Goal: Task Accomplishment & Management: Contribute content

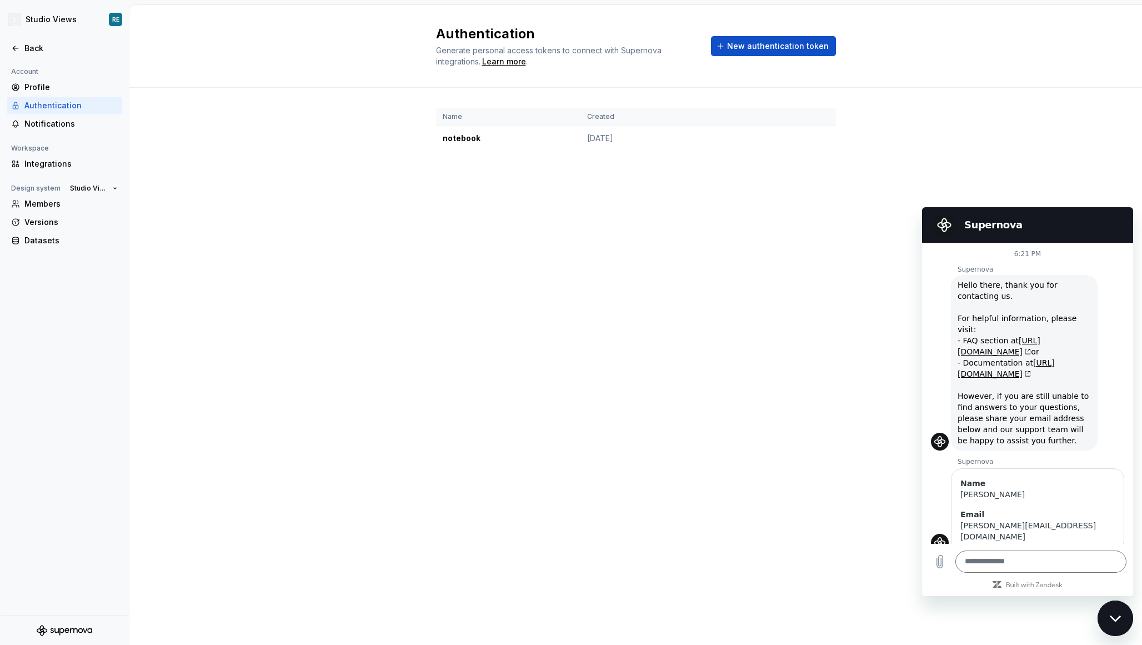
scroll to position [320, 0]
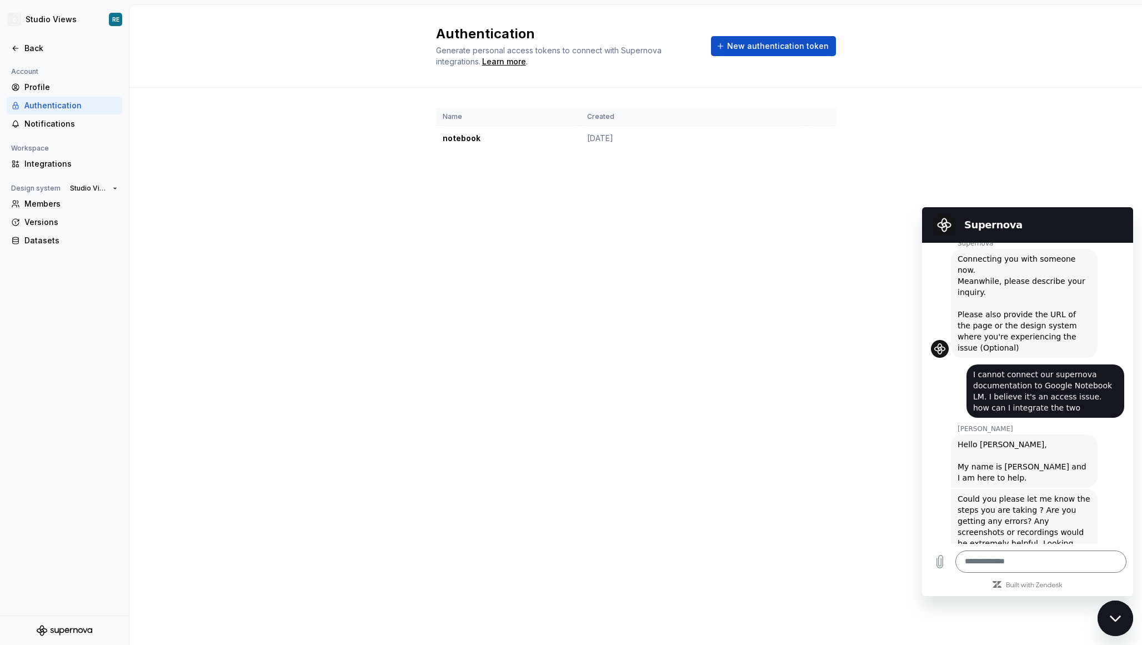
click at [1106, 612] on div "Close messaging window" at bounding box center [1115, 618] width 33 height 33
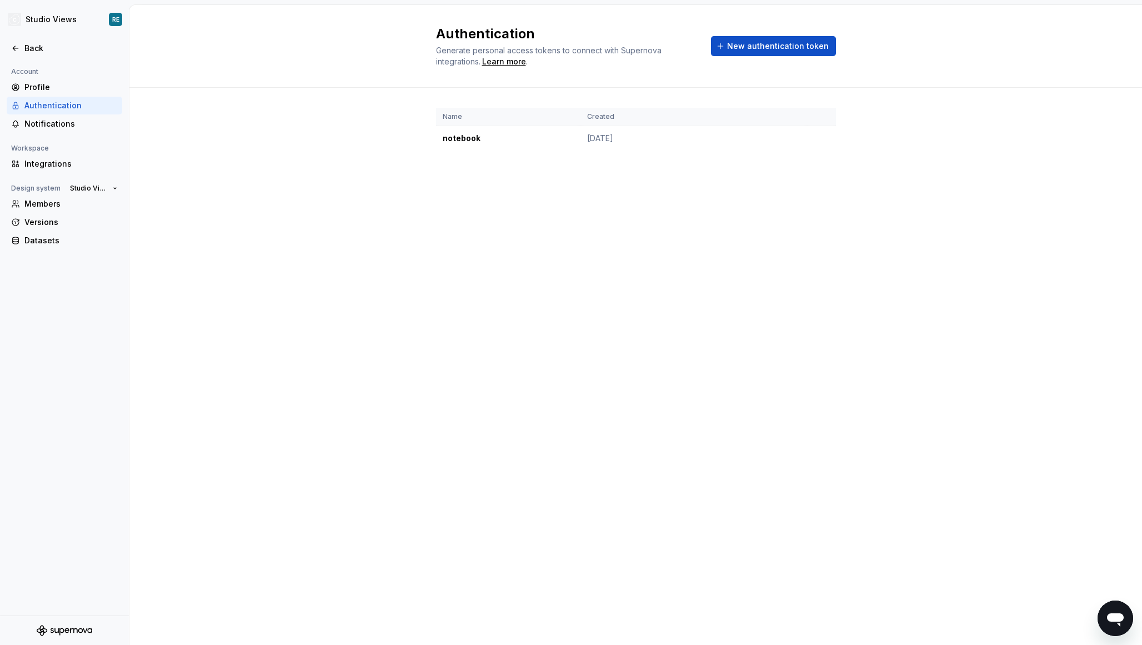
click at [705, 365] on div "Authentication Generate personal access tokens to connect with Supernova integr…" at bounding box center [635, 325] width 1013 height 640
click at [11, 49] on icon at bounding box center [15, 48] width 9 height 9
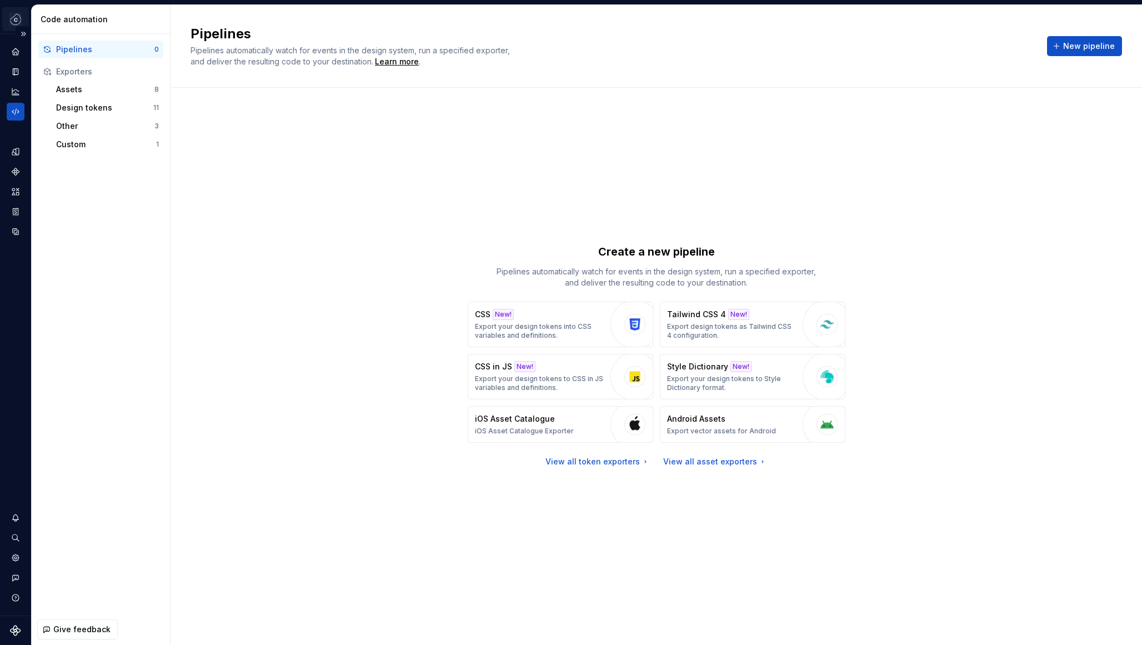
click at [4, 18] on html "Studio Views RE Design system data Code automation Pipelines 0 Exporters Assets…" at bounding box center [571, 322] width 1142 height 645
click at [9, 50] on div "Home" at bounding box center [16, 52] width 18 height 18
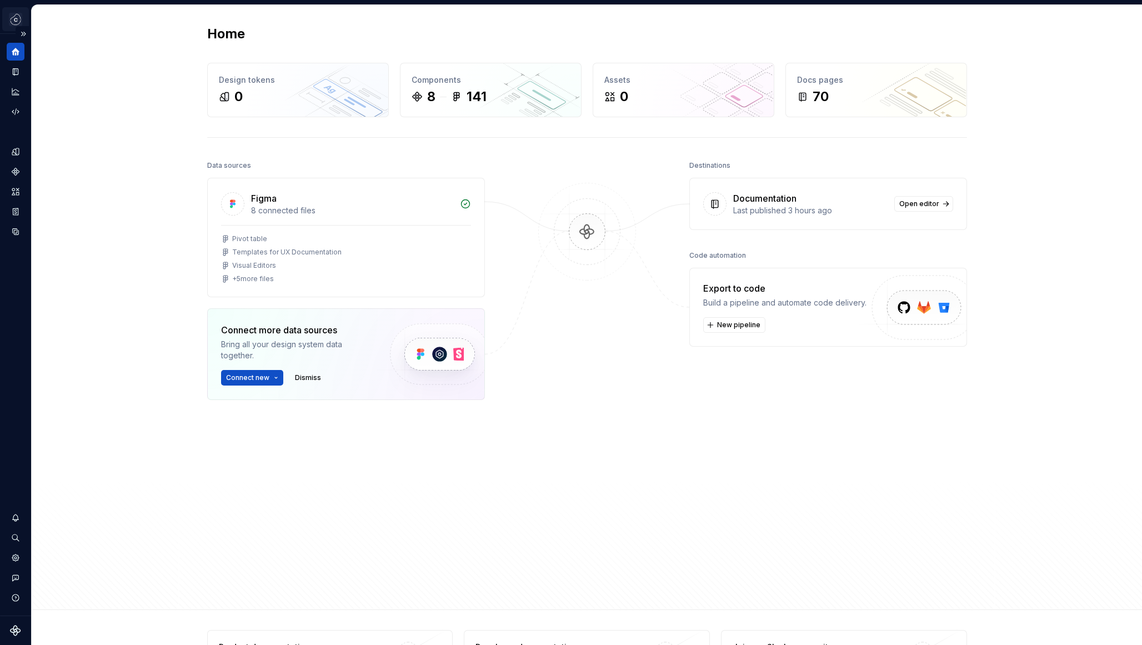
click at [21, 17] on html "Studio Views RE Design system data Home Design tokens 0 Components 8 141 Assets…" at bounding box center [571, 322] width 1142 height 645
click at [16, 21] on html "Studio Views RE Design system data Home Design tokens 0 Components 8 141 Assets…" at bounding box center [571, 322] width 1142 height 645
click at [14, 28] on html "Studio Views RE Design system data Home Design tokens 0 Components 8 141 Assets…" at bounding box center [571, 322] width 1142 height 645
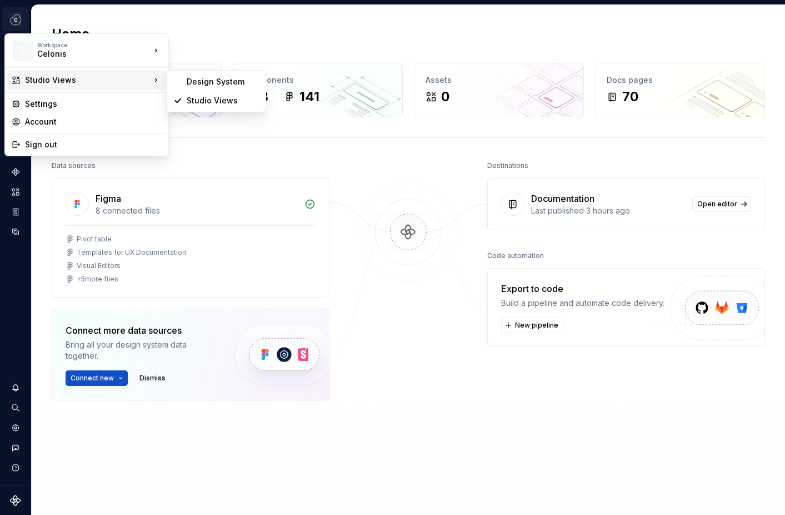
click at [207, 41] on html "Studio Views RE Design system data Home Design tokens 0 Components 8 141 Assets…" at bounding box center [392, 257] width 785 height 515
click at [7, 20] on html "Studio Views RE Design system data Home Design tokens 0 Components 8 141 Assets…" at bounding box center [392, 257] width 785 height 515
click at [14, 17] on html "Studio Views RE Design system data Home Design tokens 0 Components 8 141 Assets…" at bounding box center [392, 257] width 785 height 515
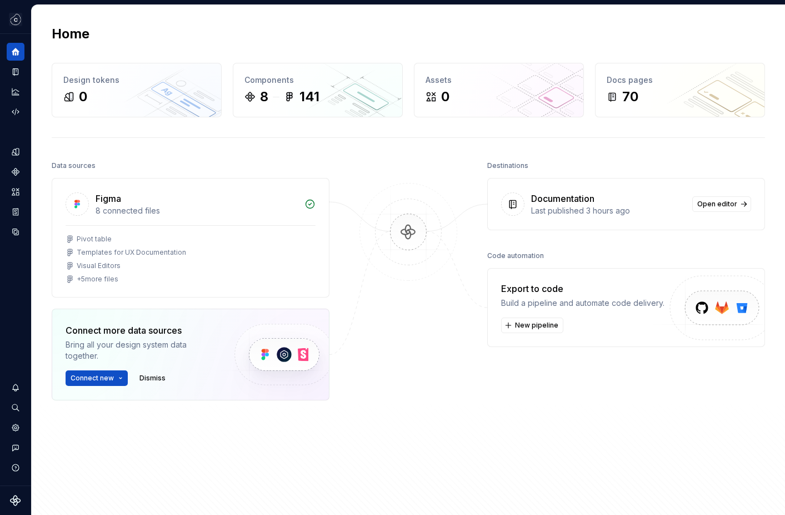
click at [14, 17] on html "Studio Views RE Design system data Home Design tokens 0 Components 8 141 Assets…" at bounding box center [392, 257] width 785 height 515
click at [326, 153] on html "Studio Views RE Design system data Home Design tokens 0 Components 8 141 Assets…" at bounding box center [392, 257] width 785 height 515
click at [17, 171] on icon "Components" at bounding box center [15, 171] width 7 height 7
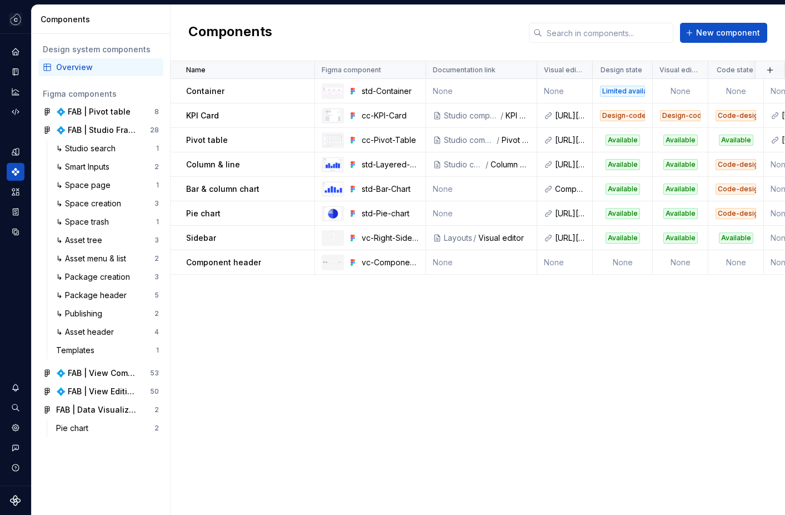
click at [274, 398] on div "Name Figma component Documentation link Visual editor Design state Visual edito…" at bounding box center [478, 287] width 615 height 453
click at [718, 34] on span "New component" at bounding box center [728, 32] width 64 height 11
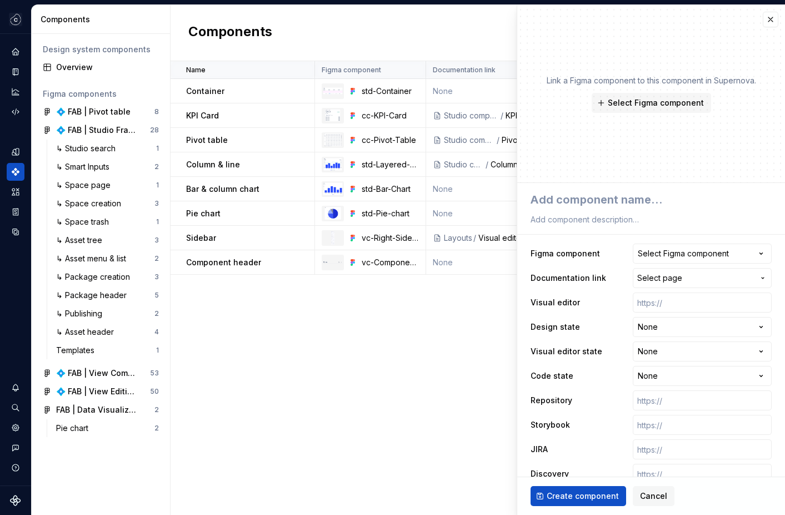
click at [704, 38] on div "Link a Figma component to this component in Supernova. Select Figma component" at bounding box center [651, 94] width 268 height 178
click at [639, 107] on span "Select Figma component" at bounding box center [656, 102] width 96 height 11
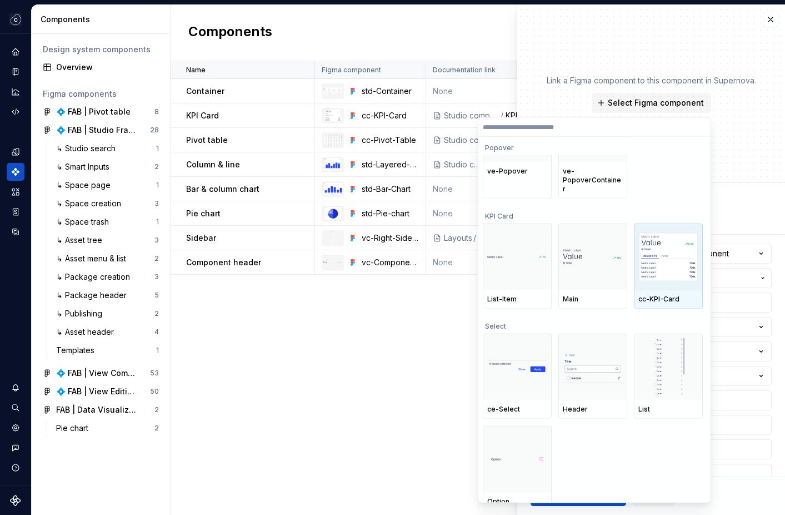
scroll to position [4669, 0]
click at [670, 251] on img at bounding box center [668, 253] width 60 height 50
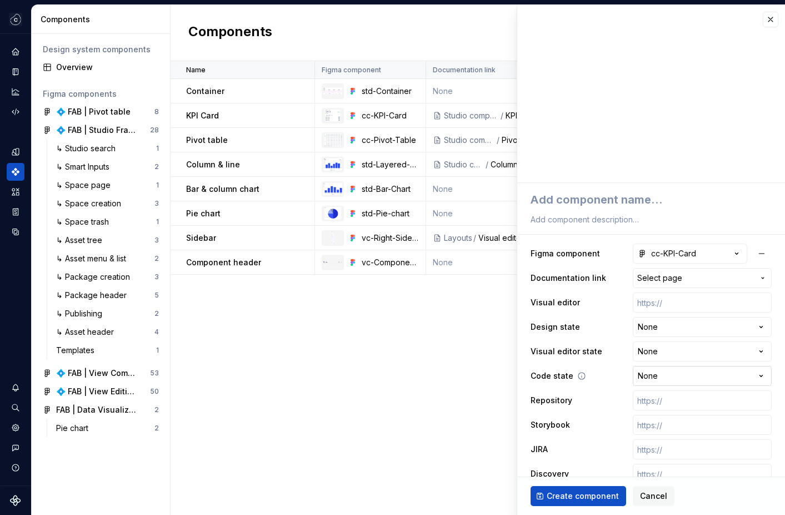
scroll to position [26, 0]
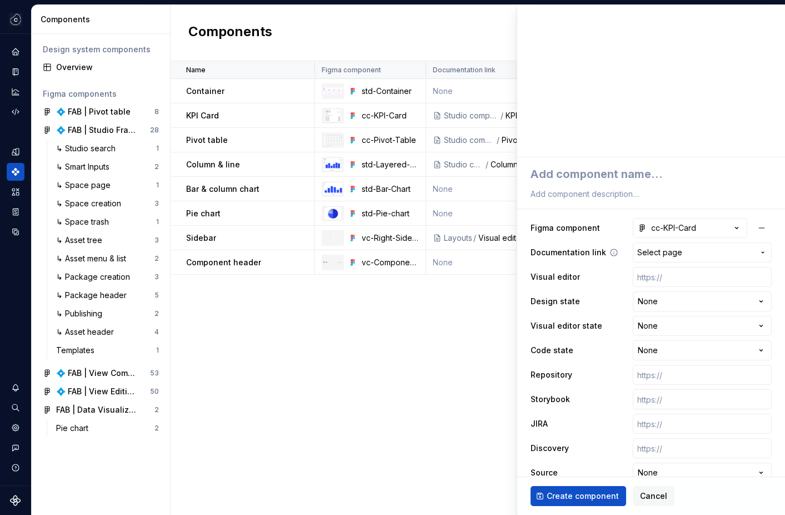
click at [688, 257] on span "Select page" at bounding box center [695, 252] width 117 height 11
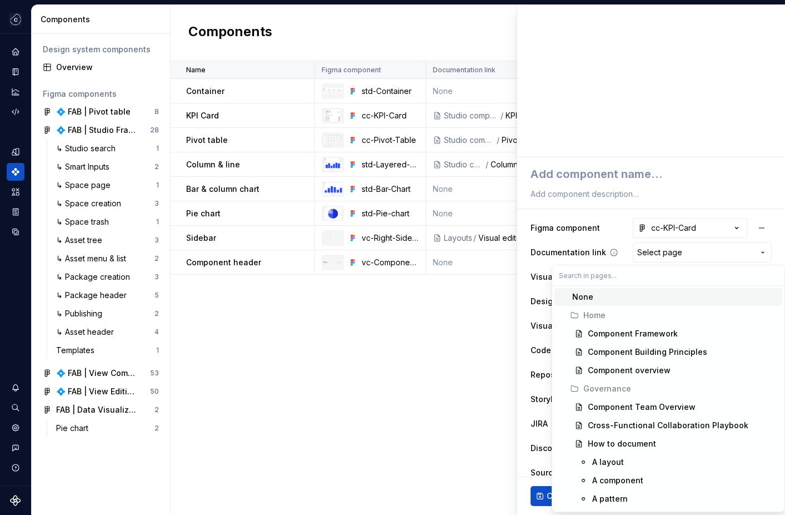
click at [688, 257] on html "Studio Views RE Design system data Components Design system components Overview…" at bounding box center [392, 257] width 785 height 515
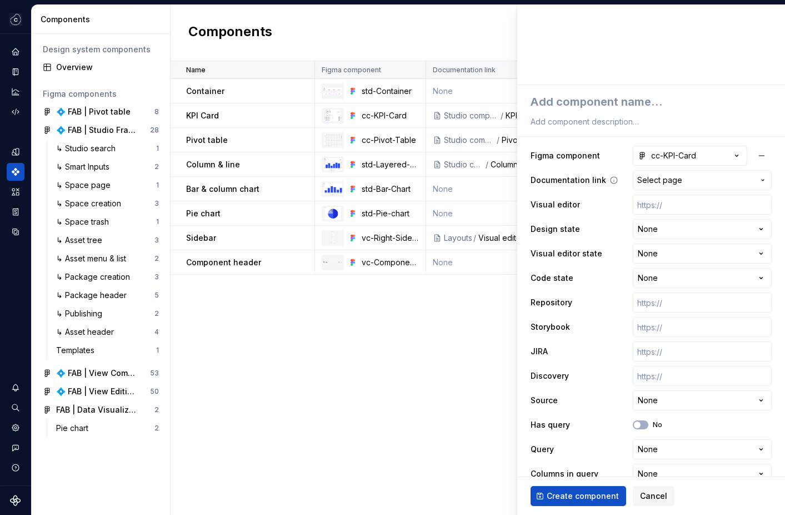
scroll to position [115, 0]
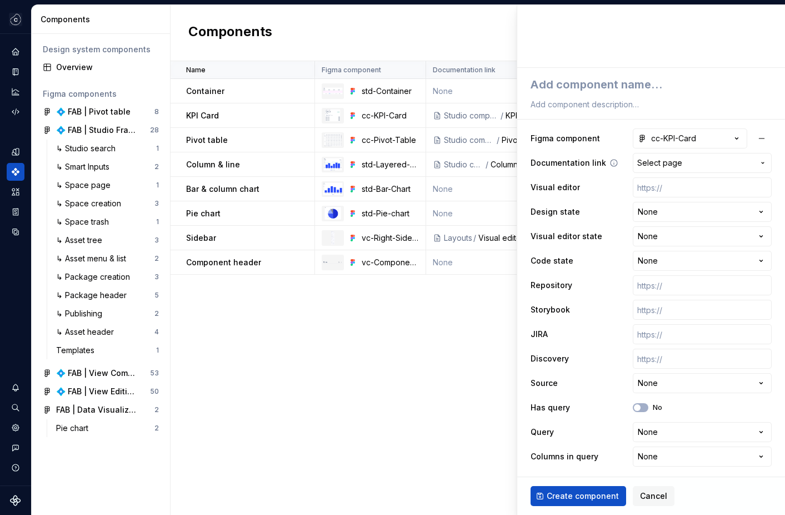
click at [687, 165] on span "Select page" at bounding box center [695, 162] width 117 height 11
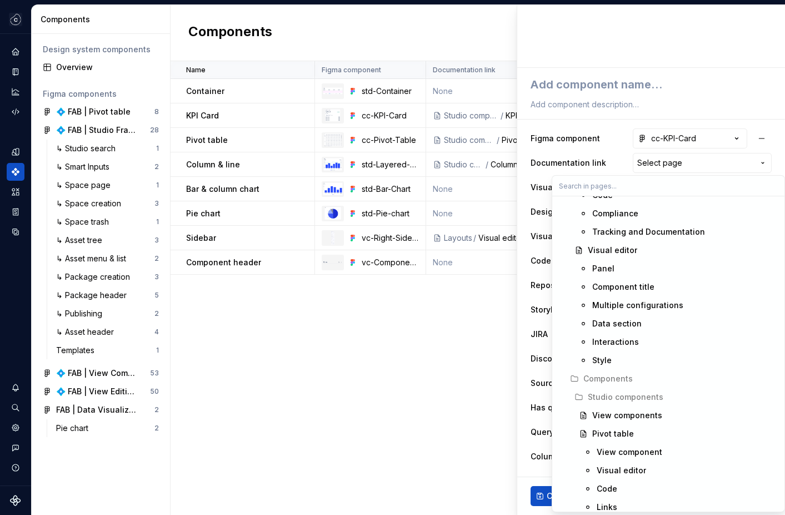
scroll to position [518, 0]
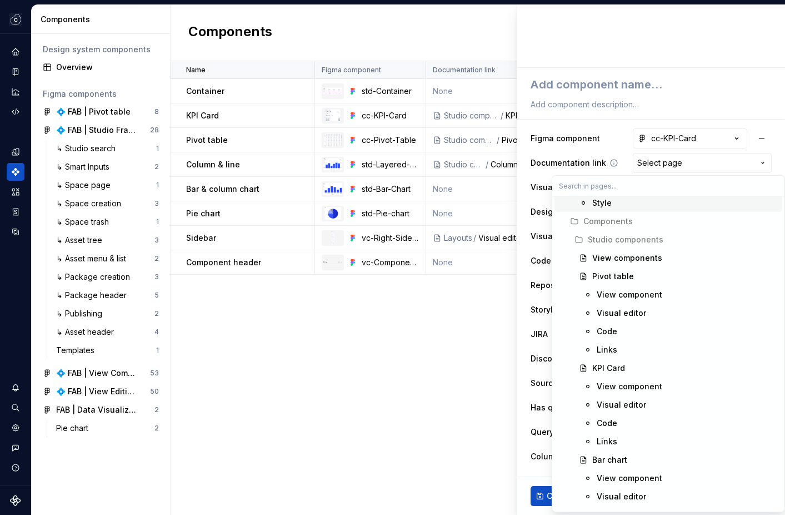
click at [598, 169] on html "Studio Views RE Design system data Components Design system components Overview…" at bounding box center [392, 257] width 785 height 515
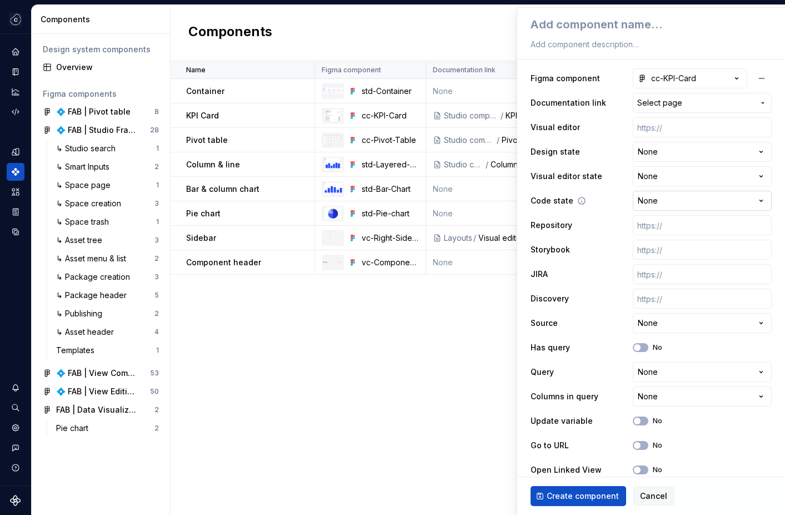
scroll to position [152, 0]
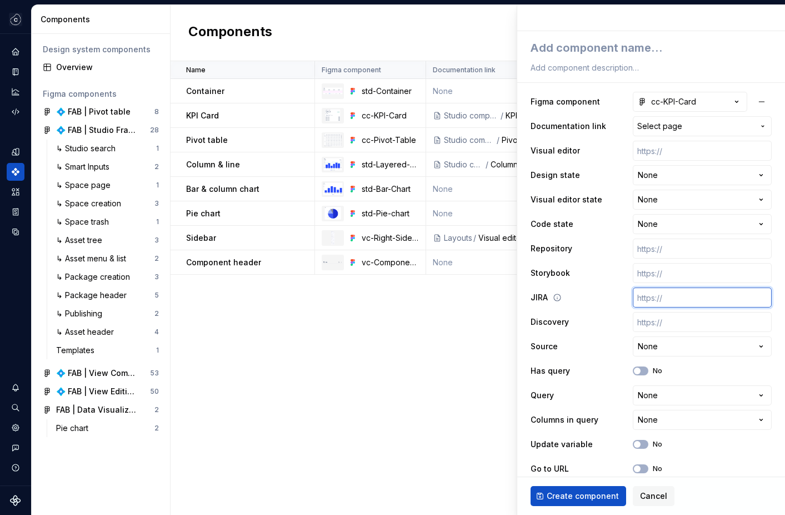
click at [663, 293] on input "text" at bounding box center [702, 297] width 139 height 20
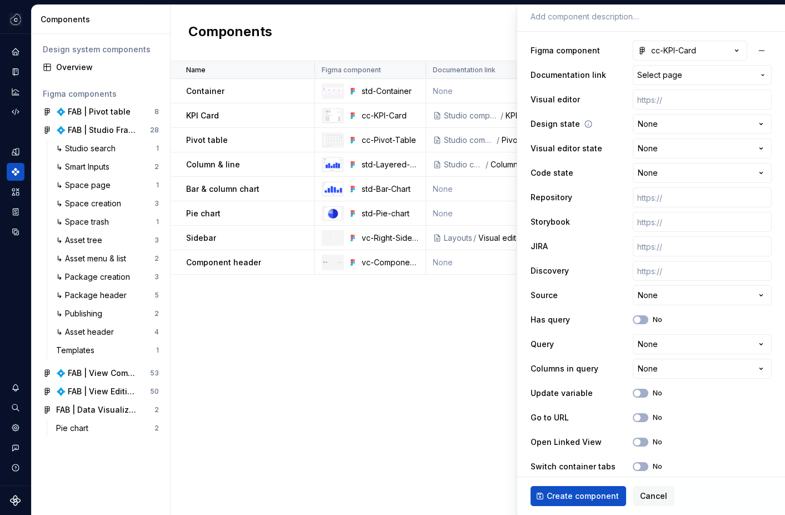
click at [590, 123] on div "**********" at bounding box center [651, 124] width 241 height 20
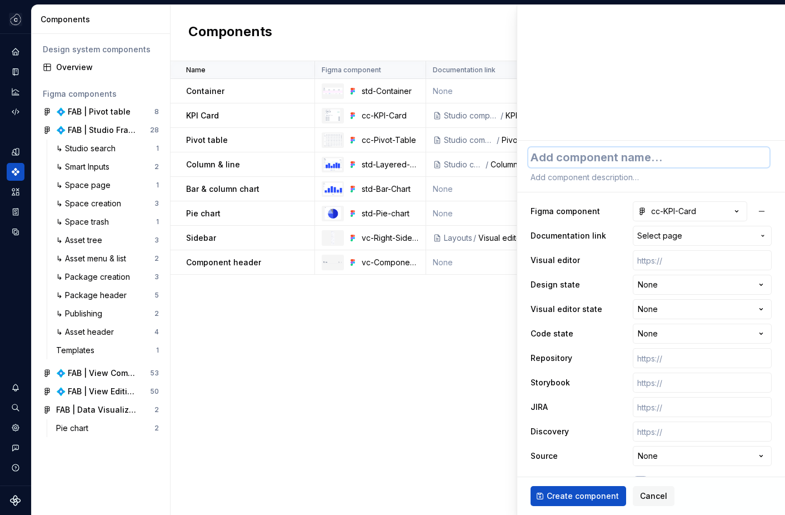
click at [586, 164] on textarea at bounding box center [648, 157] width 241 height 20
type textarea "*"
type textarea "K"
type textarea "*"
type textarea "KP"
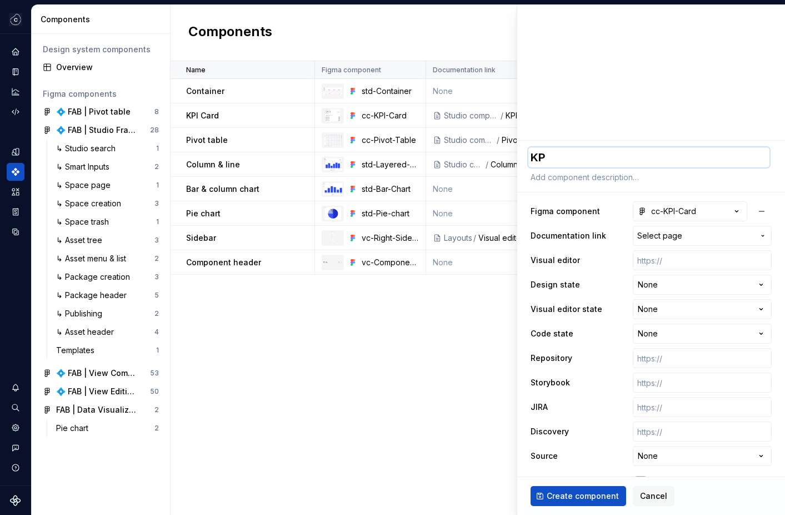
type textarea "*"
type textarea "KPI"
type textarea "*"
type textarea "KPI"
type textarea "*"
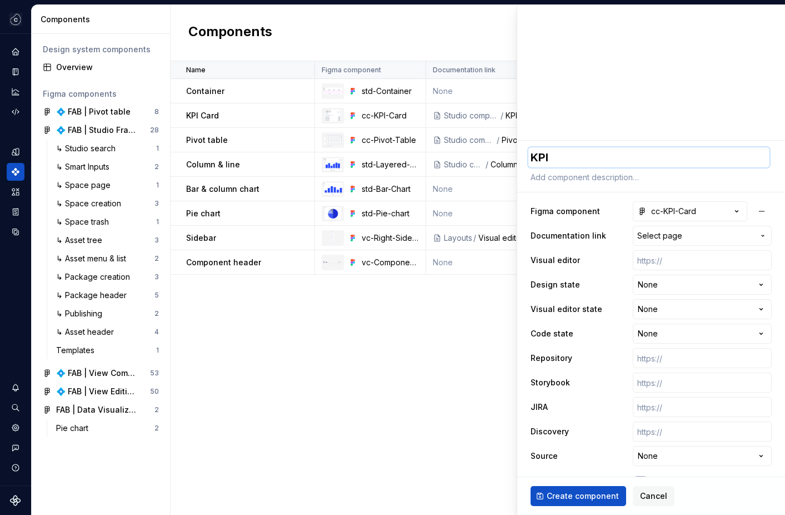
type textarea "KPI C"
type textarea "*"
type textarea "KPI Ca"
type textarea "*"
type textarea "KPI Car"
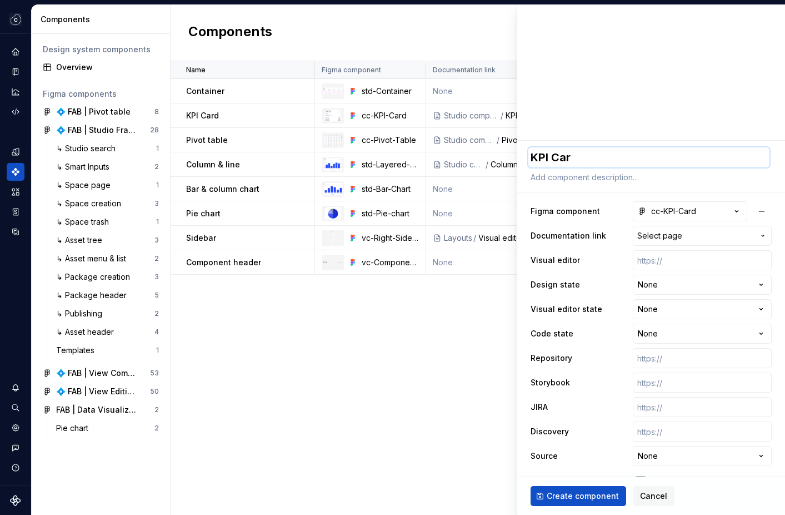
type textarea "*"
type textarea "KPI Card"
click at [567, 176] on textarea at bounding box center [648, 177] width 241 height 16
type textarea "*"
type textarea "m"
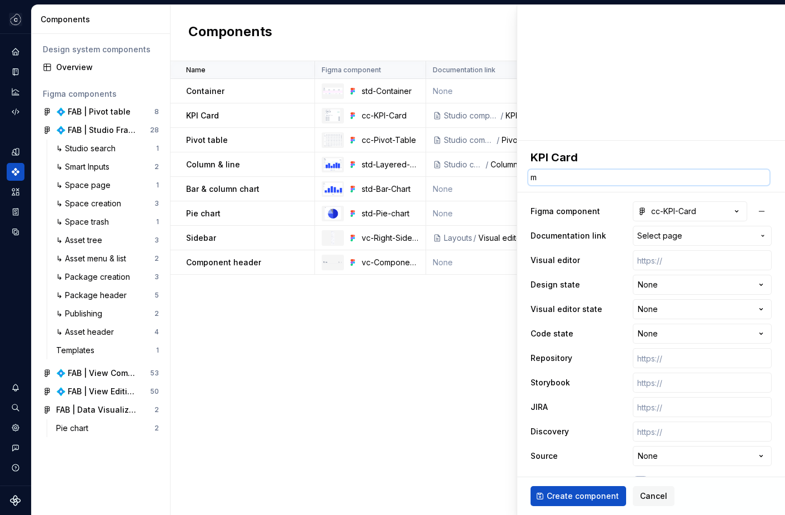
type textarea "*"
type textarea "my"
type textarea "*"
type textarea "my"
type textarea "*"
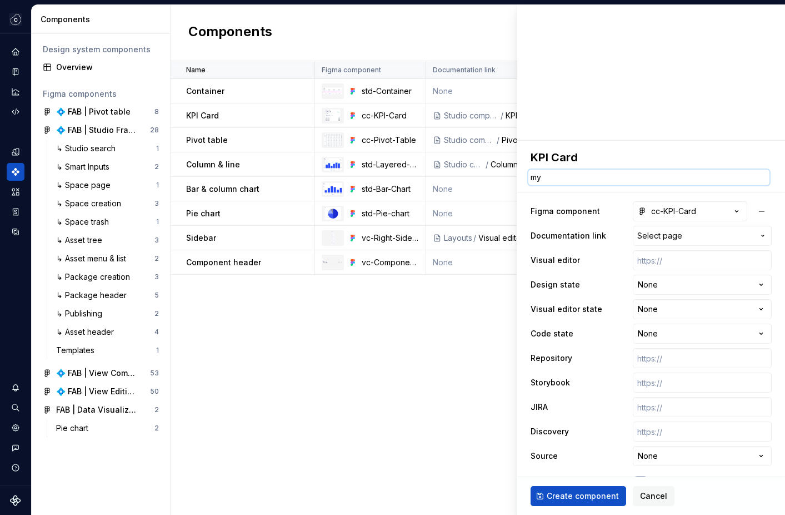
type textarea "my e"
type textarea "*"
type textarea "my ex"
type textarea "*"
type textarea "my exa"
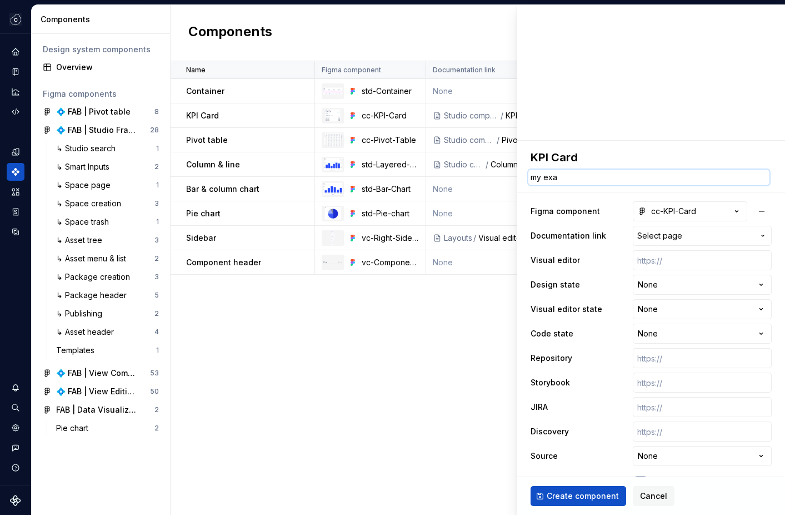
type textarea "*"
type textarea "my exam"
type textarea "*"
type textarea "my examp"
type textarea "*"
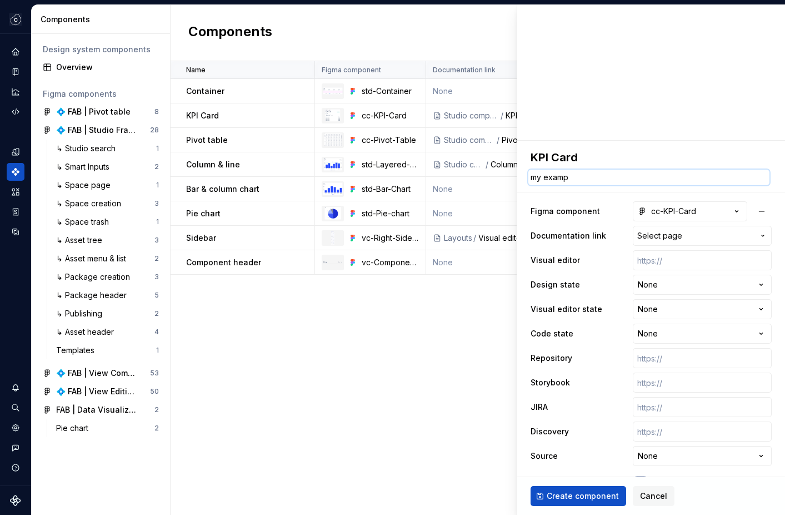
type textarea "my exampl"
type textarea "*"
type textarea "my example"
type textarea "*"
type textarea "my example"
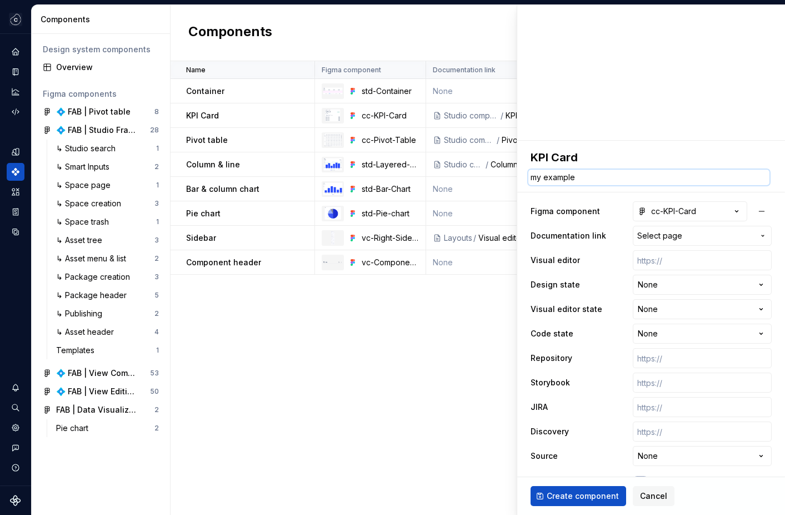
type textarea "*"
type textarea "my example s"
type textarea "*"
type textarea "my example sr"
type textarea "*"
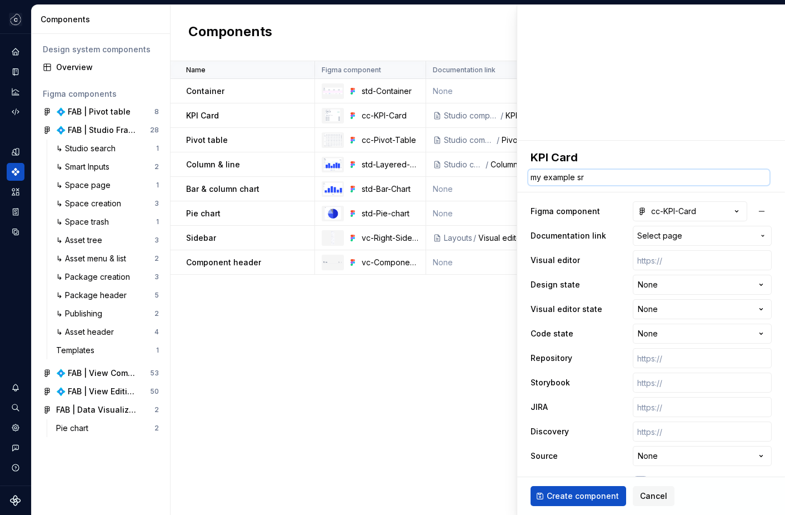
type textarea "my example s"
type textarea "*"
type textarea "my example se"
type textarea "*"
type textarea "my example se´"
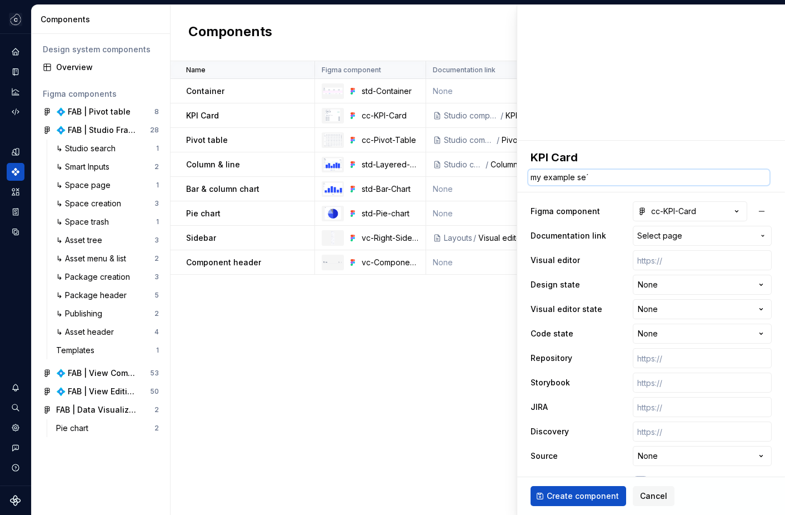
type textarea "*"
type textarea "my example se´cr"
type textarea "*"
type textarea "my example se´cri"
type textarea "*"
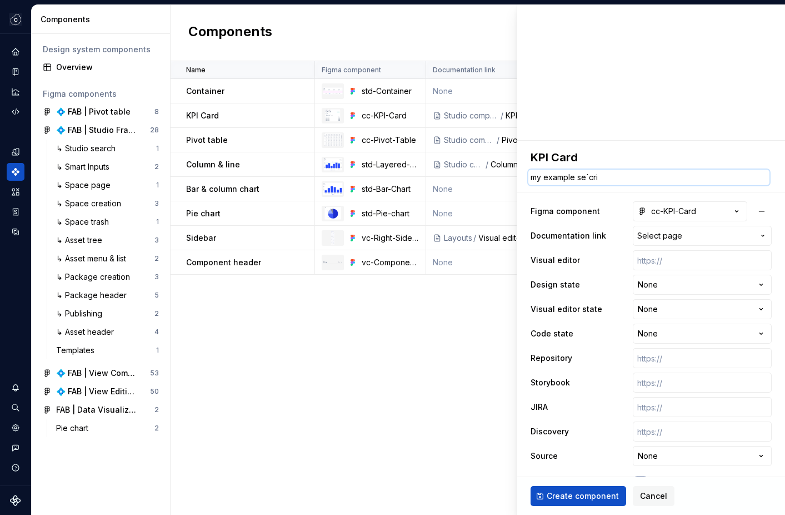
type textarea "my example se´cr"
type textarea "*"
type textarea "my example se´c"
type textarea "*"
type textarea "my example se´"
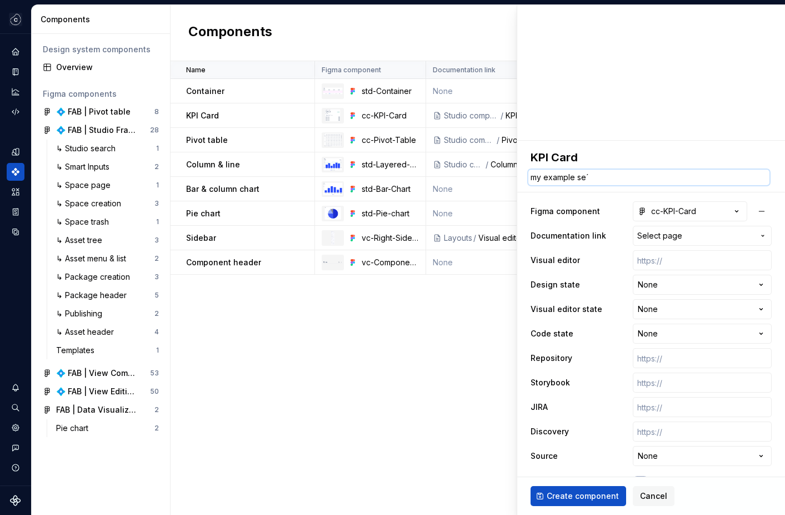
type textarea "*"
type textarea "my example se"
type textarea "*"
type textarea "my example s"
type textarea "*"
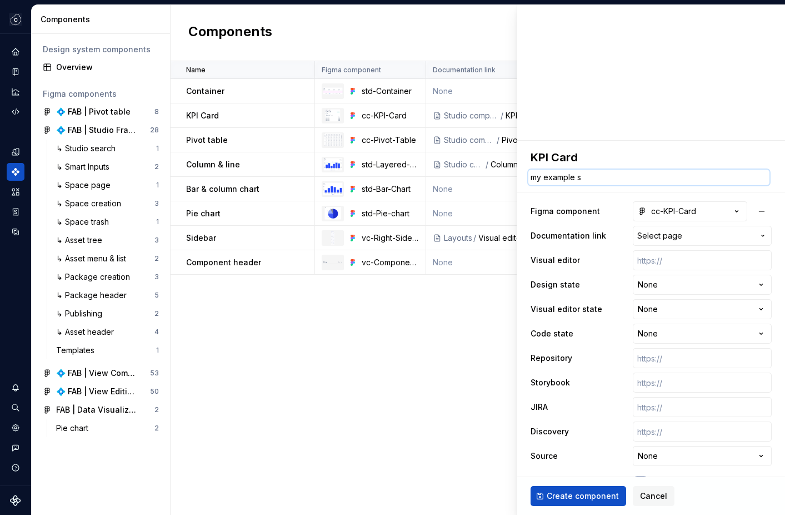
type textarea "my example"
type textarea "*"
type textarea "my example d"
type textarea "*"
type textarea "my example de"
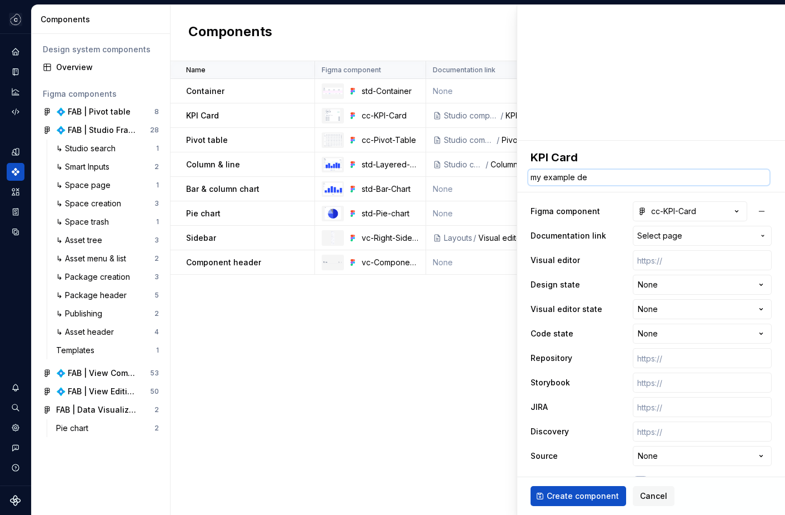
type textarea "*"
type textarea "my example des"
type textarea "*"
type textarea "my example desc"
type textarea "*"
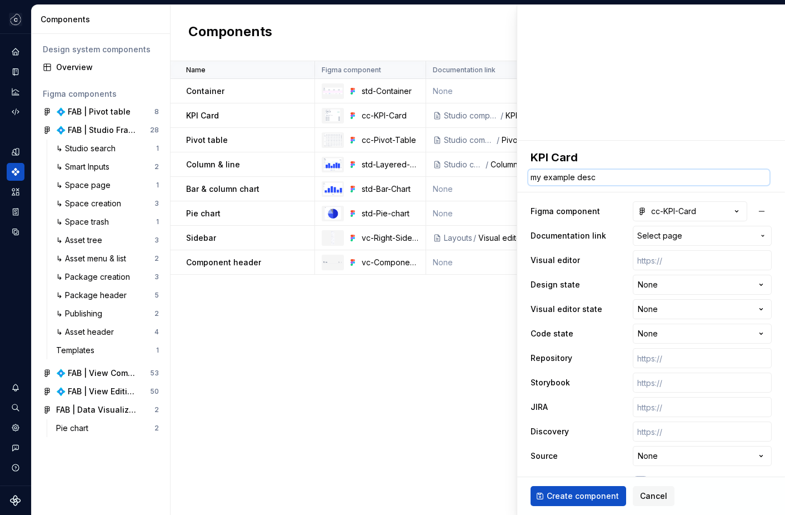
type textarea "my example descr"
type textarea "*"
type textarea "my example descri"
type textarea "*"
type textarea "my example descrip"
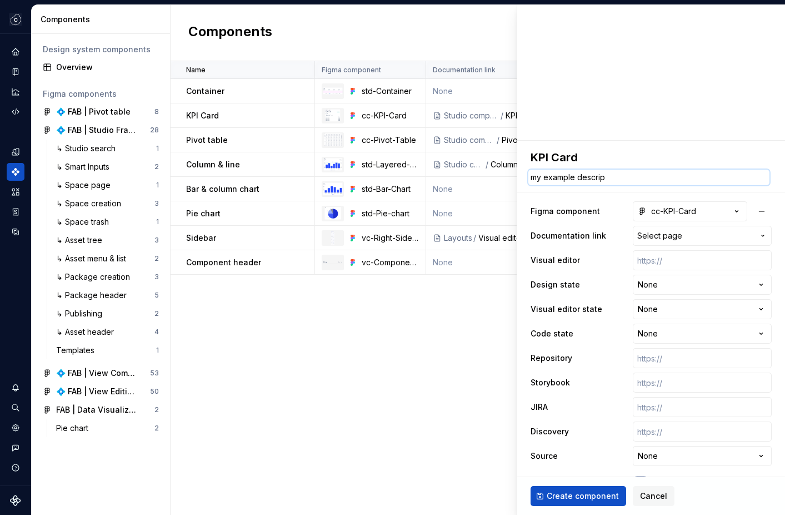
type textarea "*"
type textarea "my example descript"
type textarea "*"
type textarea "my example descripti"
type textarea "*"
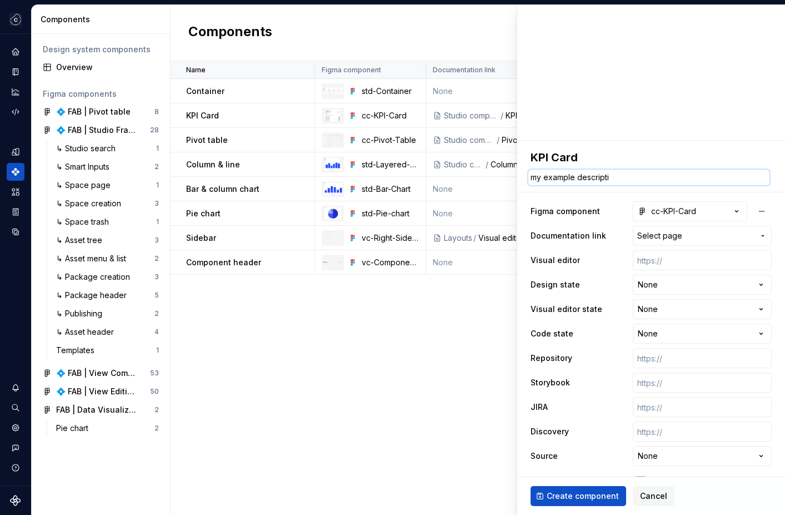
type textarea "my example descriptio"
type textarea "*"
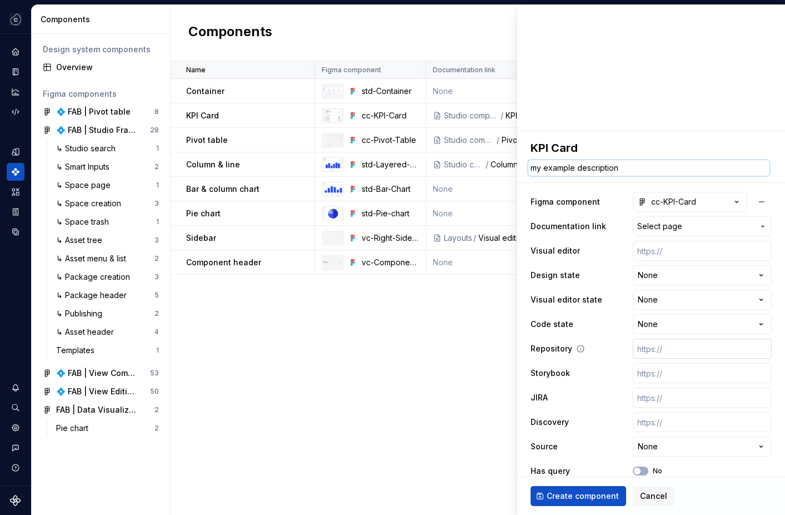
type textarea "my example description"
click at [660, 346] on input "text" at bounding box center [702, 348] width 139 height 20
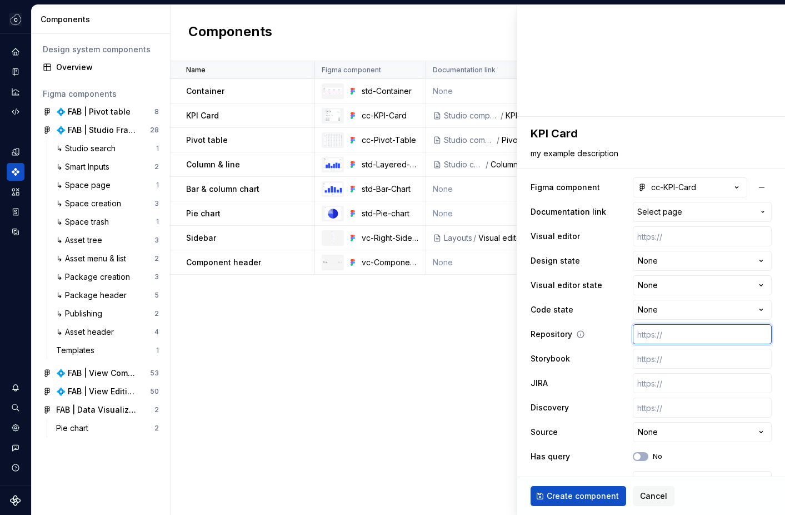
click at [650, 341] on input "text" at bounding box center [702, 334] width 139 height 20
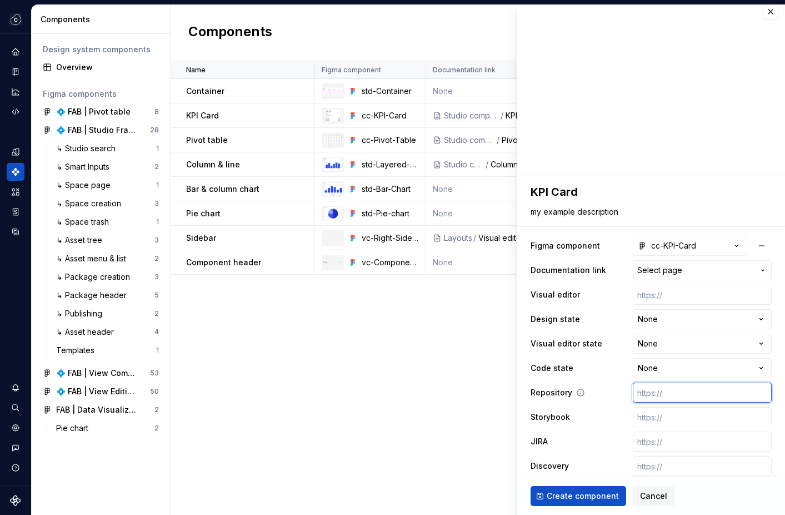
scroll to position [0, 0]
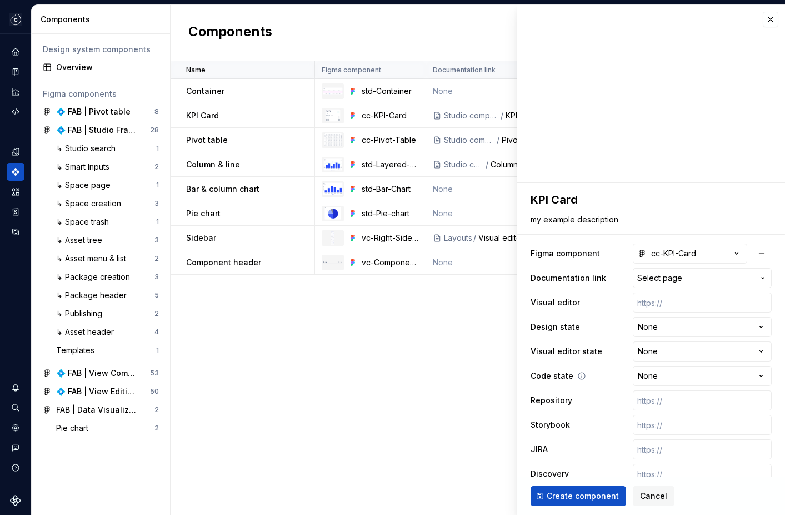
type textarea "*"
click at [591, 380] on div "**********" at bounding box center [651, 376] width 241 height 20
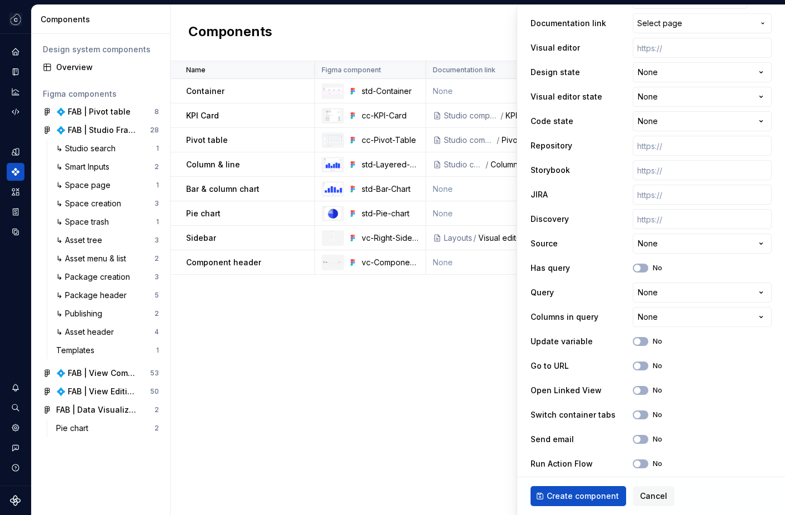
scroll to position [285, 0]
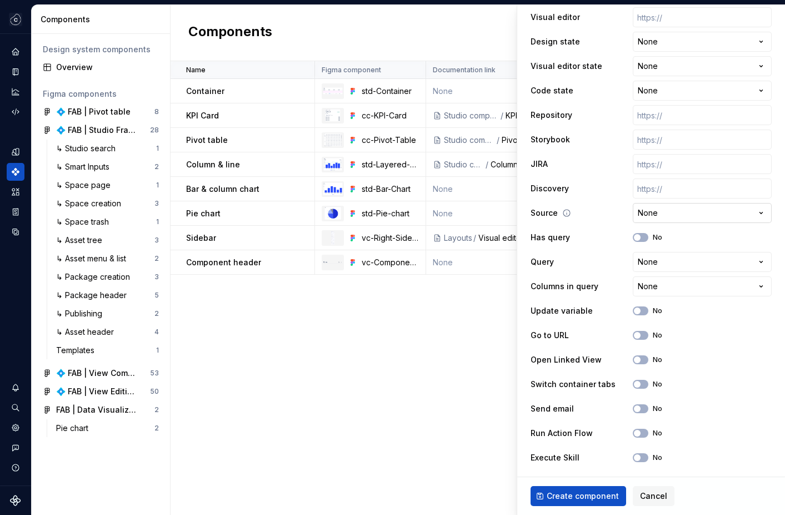
click at [675, 211] on html "Studio Views RE Design system data Components Design system components Overview…" at bounding box center [392, 257] width 785 height 515
click at [676, 212] on html "Studio Views RE Design system data Components Design system components Overview…" at bounding box center [392, 257] width 785 height 515
click at [718, 287] on html "Studio Views RE Design system data Components Design system components Overview…" at bounding box center [392, 257] width 785 height 515
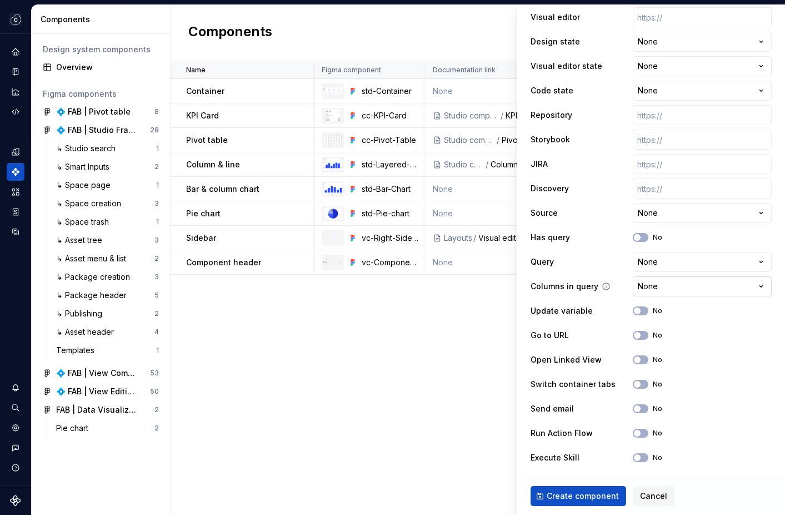
click at [718, 287] on html "Studio Views RE Design system data Components Design system components Overview…" at bounding box center [392, 257] width 785 height 515
click at [720, 264] on html "Studio Views RE Design system data Components Design system components Overview…" at bounding box center [392, 257] width 785 height 515
click at [695, 214] on html "Studio Views RE Design system data Components Design system components Overview…" at bounding box center [392, 257] width 785 height 515
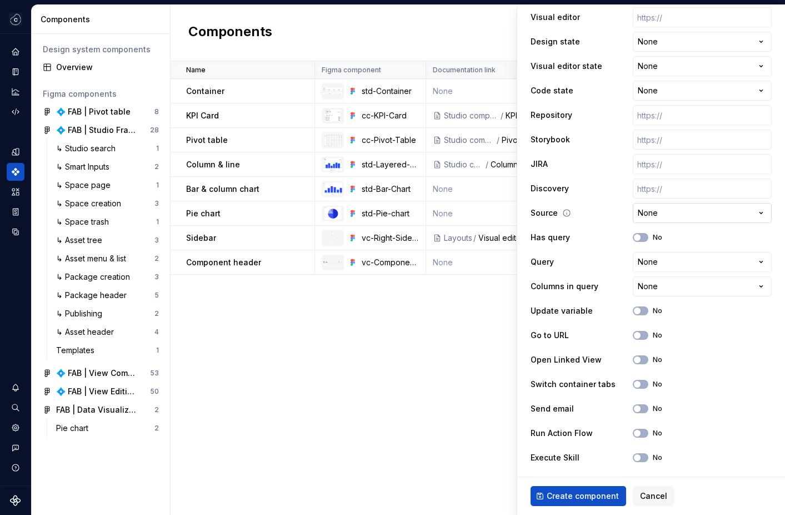
click at [695, 214] on html "Studio Views RE Design system data Components Design system components Overview…" at bounding box center [392, 257] width 785 height 515
click at [696, 214] on html "Studio Views RE Design system data Components Design system components Overview…" at bounding box center [392, 257] width 785 height 515
click at [678, 261] on html "Studio Views RE Design system data Components Design system components Overview…" at bounding box center [392, 257] width 785 height 515
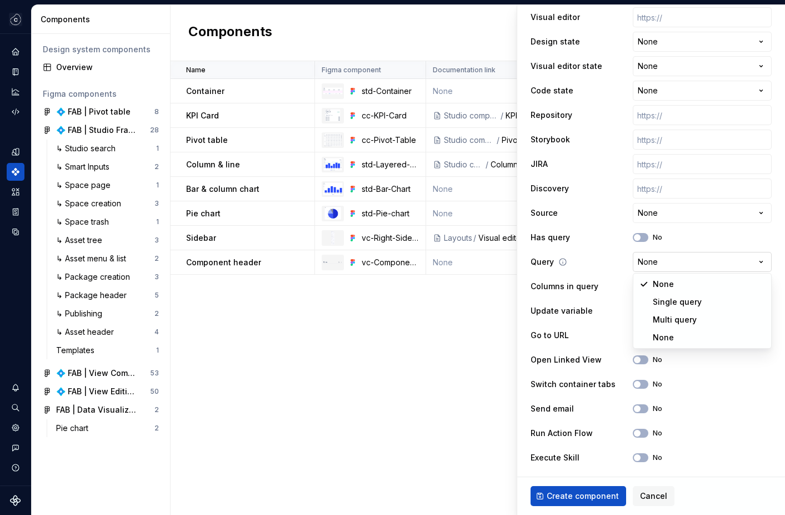
click at [678, 261] on html "Studio Views RE Design system data Components Design system components Overview…" at bounding box center [392, 257] width 785 height 515
click at [648, 490] on button "Cancel" at bounding box center [654, 496] width 42 height 20
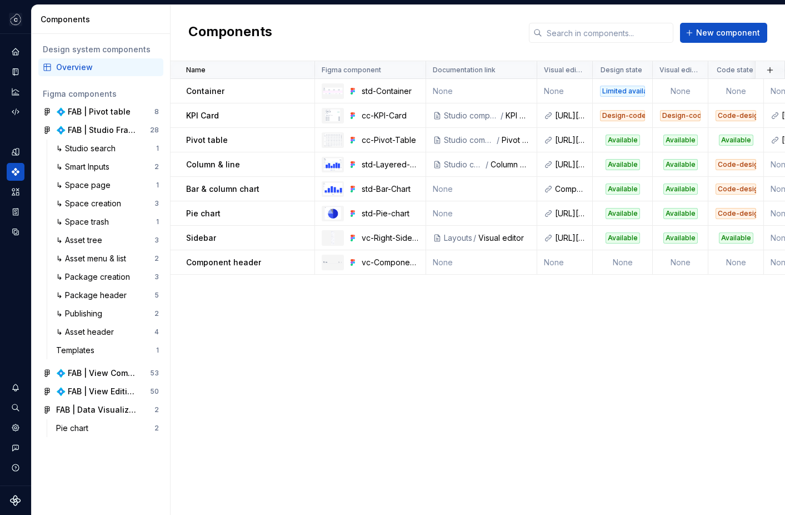
click at [532, 387] on div "Name Figma component Documentation link Visual editor Design state Visual edito…" at bounding box center [478, 287] width 615 height 453
click at [406, 375] on div "Name Figma component Documentation link Visual editor Design state Visual edito…" at bounding box center [478, 287] width 615 height 453
click at [363, 266] on div "vc-Component-Settings-Header" at bounding box center [390, 262] width 57 height 11
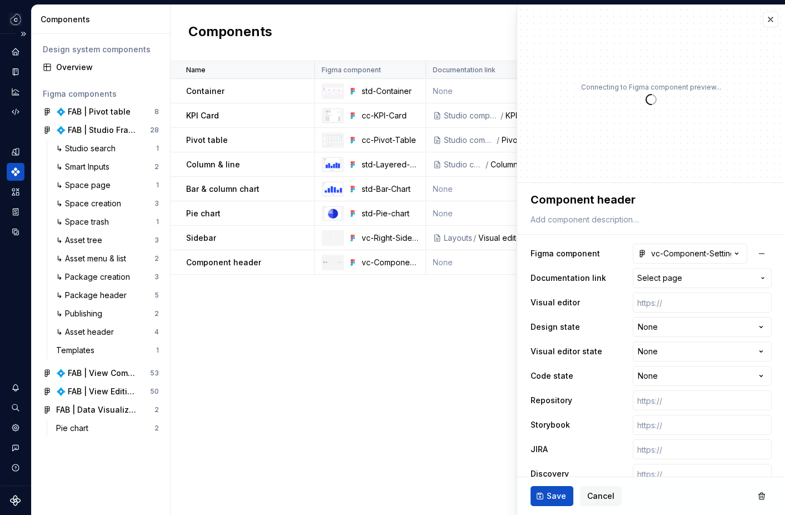
click at [17, 175] on icon "Components" at bounding box center [16, 172] width 10 height 10
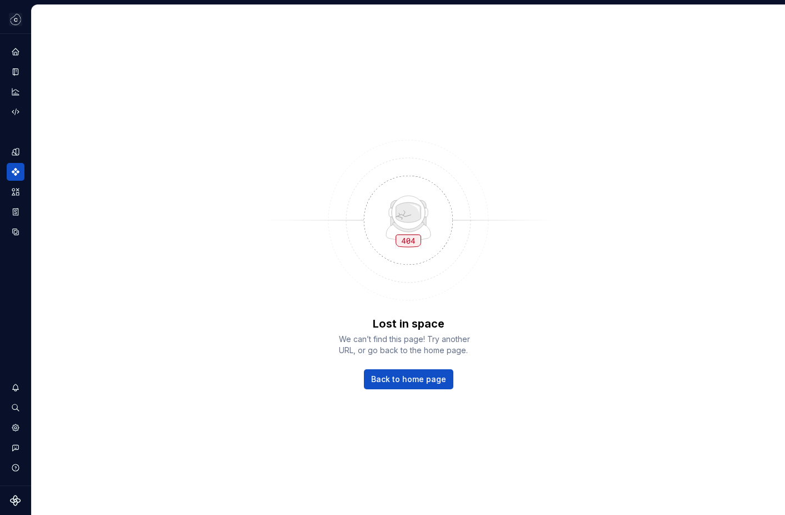
click at [84, 77] on div "Lost in space We can’t find this page! Try another URL, or go back to the home …" at bounding box center [408, 260] width 753 height 510
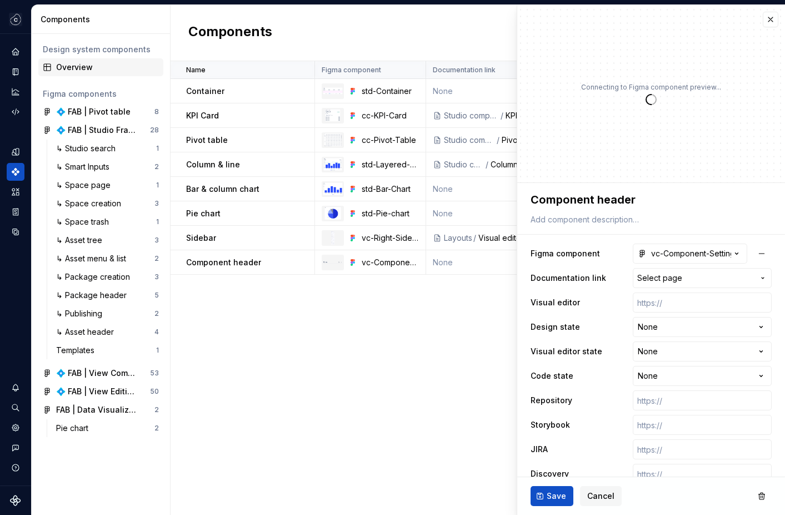
click at [77, 62] on div "Overview" at bounding box center [107, 67] width 103 height 11
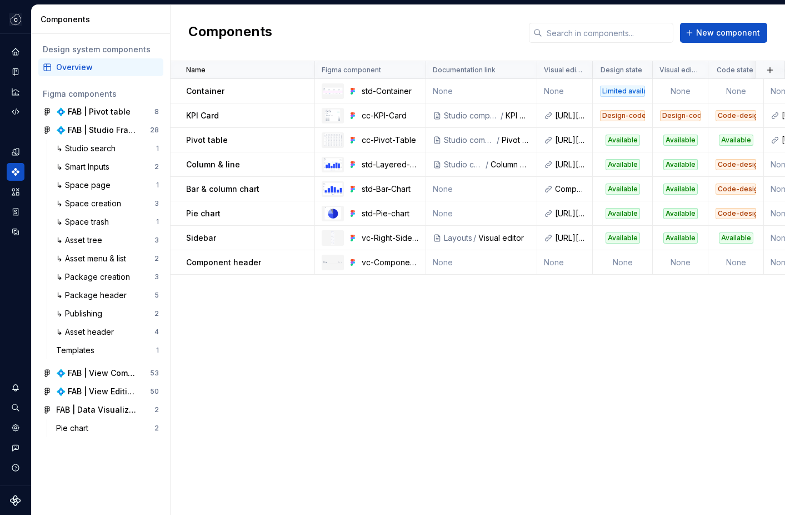
click at [456, 351] on div "Name Figma component Documentation link Visual editor Design state Visual edito…" at bounding box center [478, 287] width 615 height 453
click at [17, 52] on icon "Home" at bounding box center [15, 51] width 7 height 7
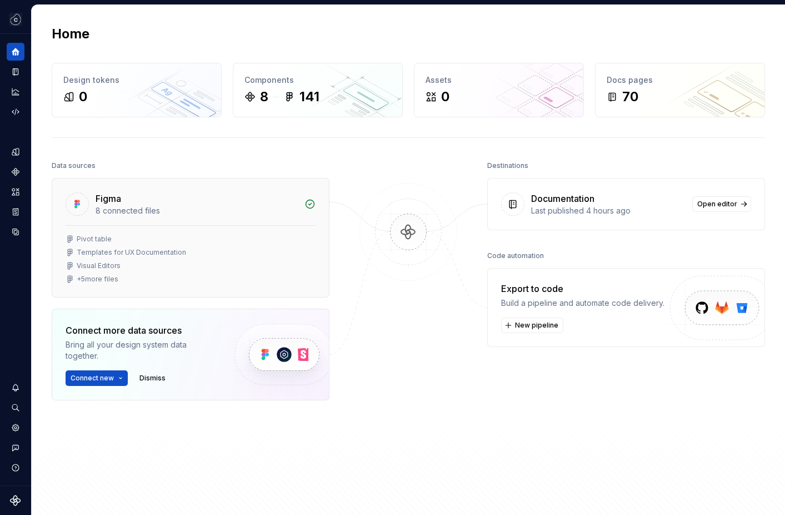
click at [256, 216] on div "8 connected files" at bounding box center [197, 210] width 202 height 11
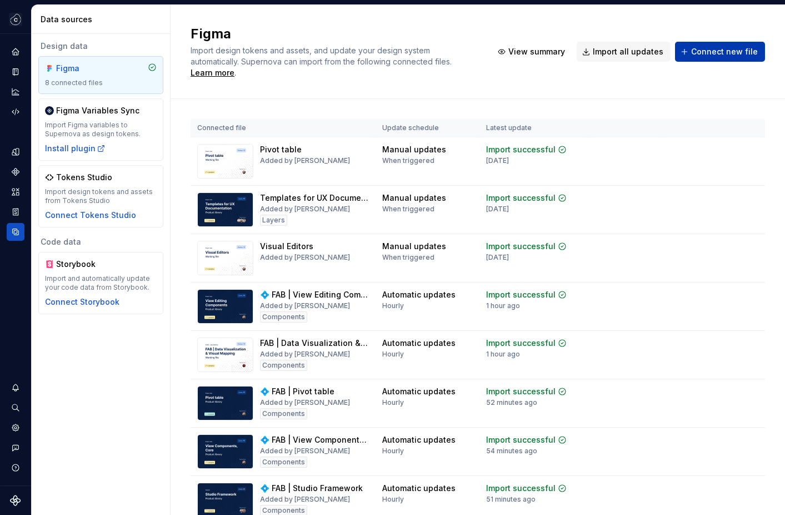
click at [725, 55] on button "Connect new file" at bounding box center [720, 52] width 90 height 20
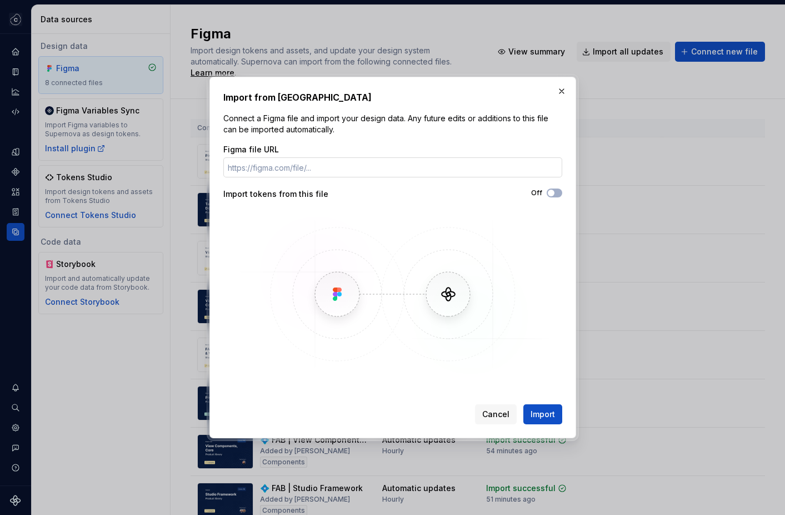
click at [379, 163] on input "Figma file URL" at bounding box center [392, 167] width 339 height 20
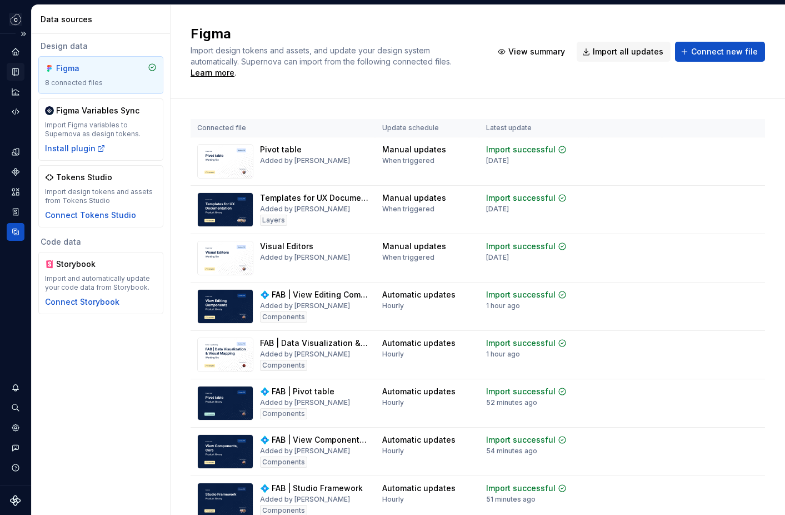
click at [15, 73] on icon "Documentation" at bounding box center [16, 72] width 4 height 6
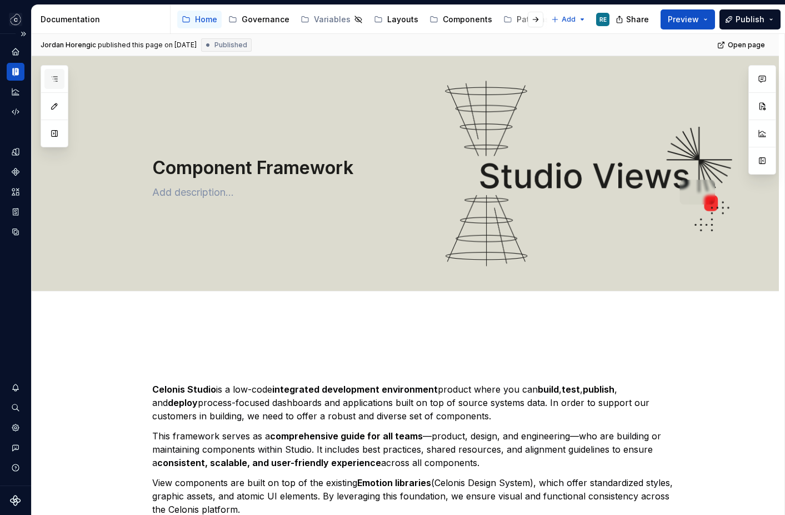
click at [54, 77] on icon "button" at bounding box center [54, 78] width 9 height 9
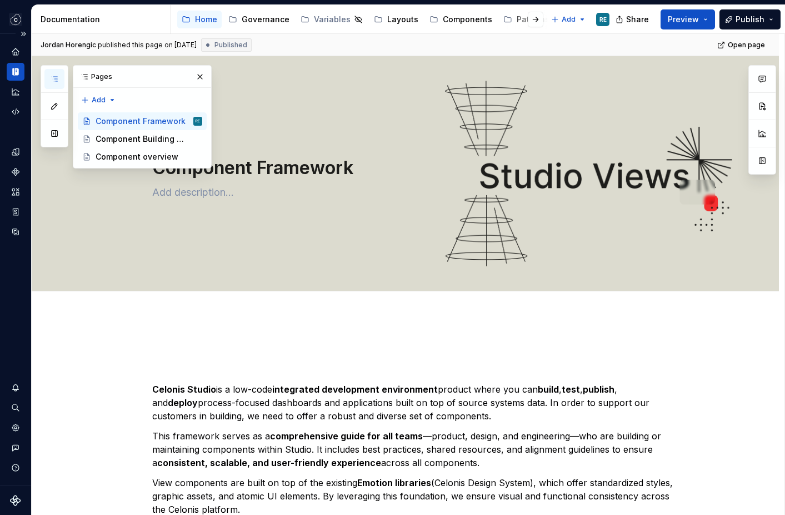
click at [8, 68] on div "Documentation" at bounding box center [16, 72] width 18 height 18
click at [443, 20] on div "Components" at bounding box center [467, 19] width 49 height 11
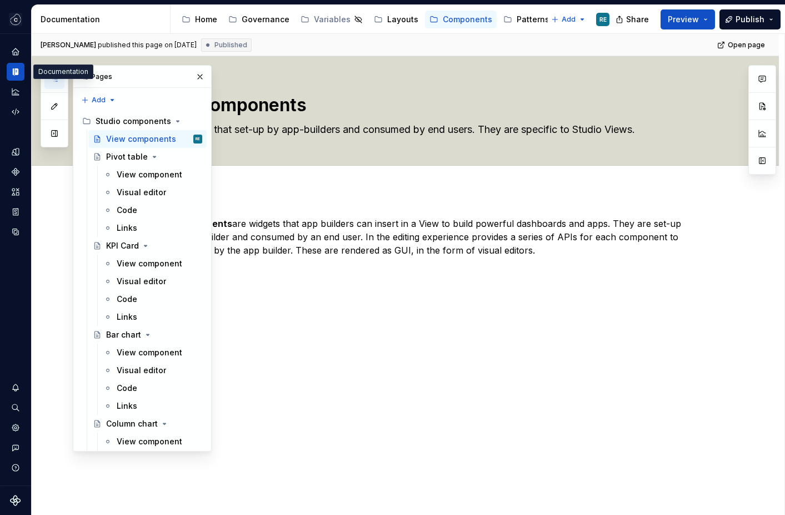
type textarea "*"
click at [19, 72] on icon "Documentation" at bounding box center [15, 71] width 9 height 9
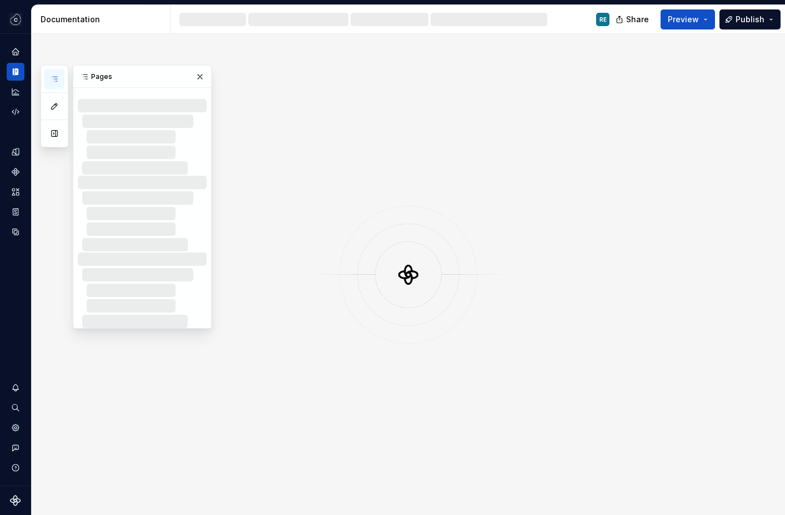
click at [19, 72] on icon "Documentation" at bounding box center [15, 71] width 9 height 9
click at [203, 73] on button "button" at bounding box center [200, 77] width 16 height 16
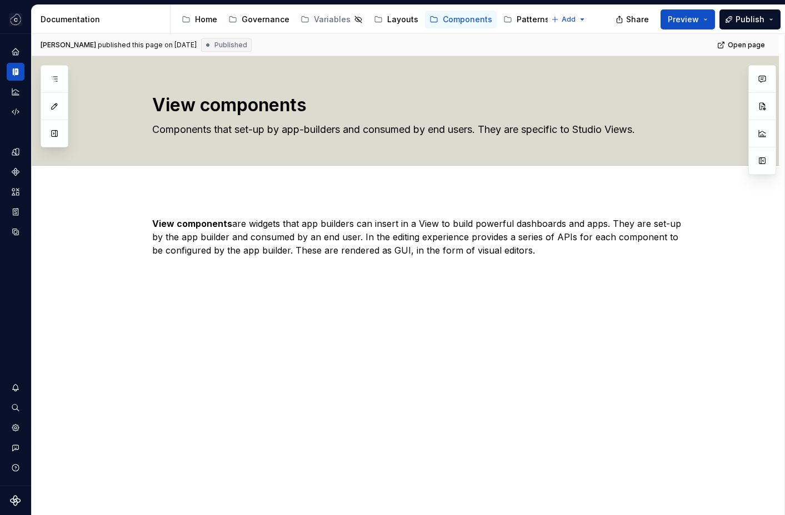
type textarea "*"
